Goal: Navigation & Orientation: Go to known website

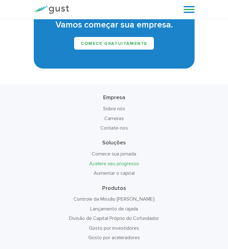
scroll to position [1510, 0]
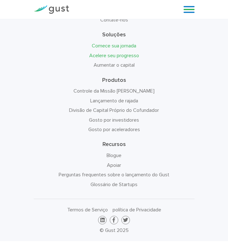
click at [119, 43] on font "Comece sua jornada" at bounding box center [114, 46] width 45 height 6
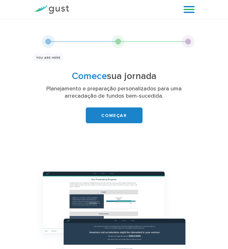
click at [61, 12] on img at bounding box center [51, 9] width 35 height 9
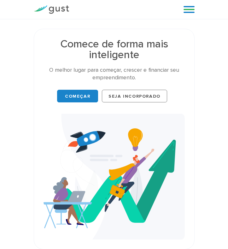
click at [56, 12] on img at bounding box center [51, 9] width 35 height 9
